Goal: Task Accomplishment & Management: Use online tool/utility

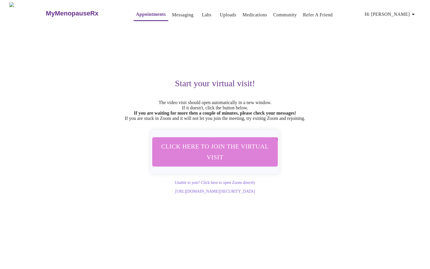
click at [215, 163] on span "Click here to join the virtual visit" at bounding box center [215, 152] width 110 height 22
